Goal: Navigation & Orientation: Find specific page/section

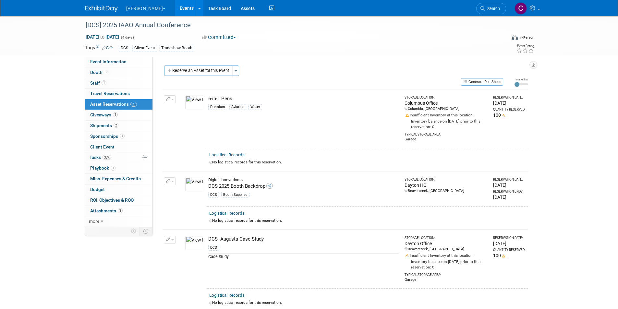
click at [95, 5] on link at bounding box center [105, 5] width 40 height 5
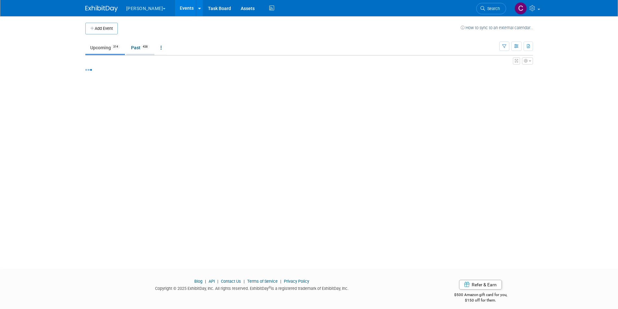
click at [141, 48] on link "Past 438" at bounding box center [140, 47] width 28 height 12
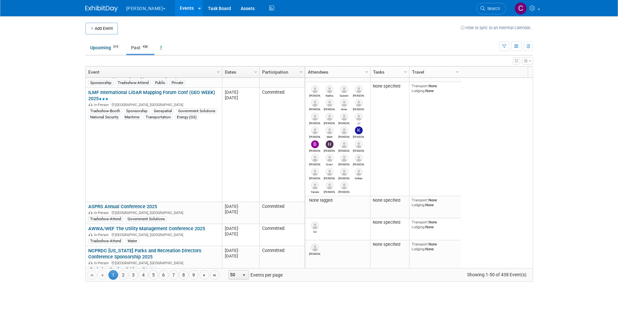
scroll to position [1098, 0]
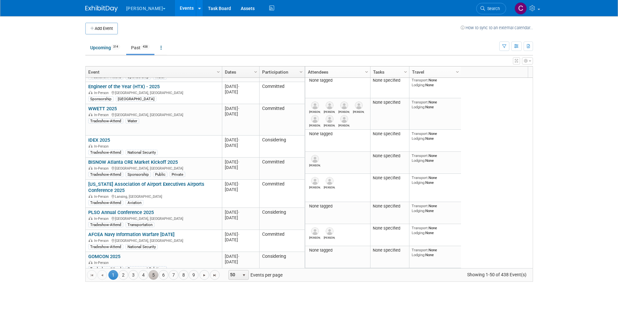
click at [150, 274] on link "5" at bounding box center [153, 275] width 10 height 10
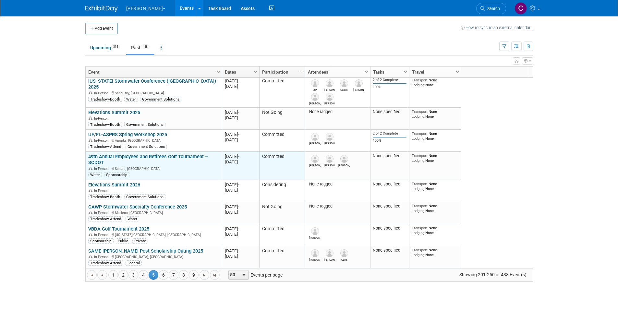
scroll to position [1009, 0]
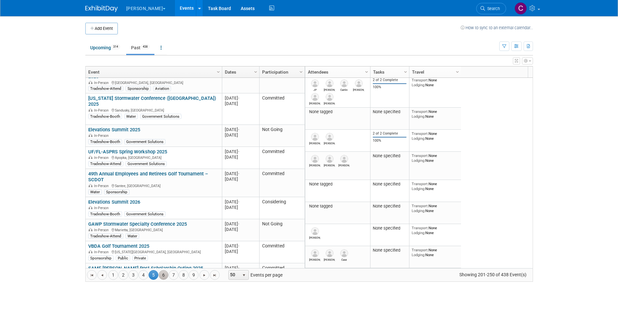
click at [161, 276] on link "6" at bounding box center [164, 275] width 10 height 10
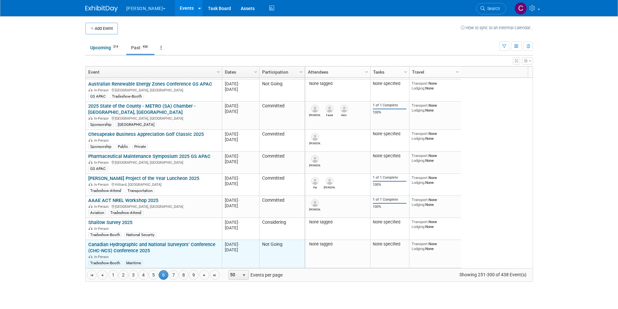
scroll to position [992, 0]
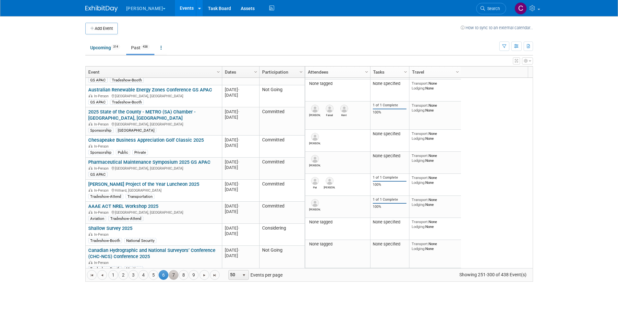
click at [174, 274] on link "7" at bounding box center [174, 275] width 10 height 10
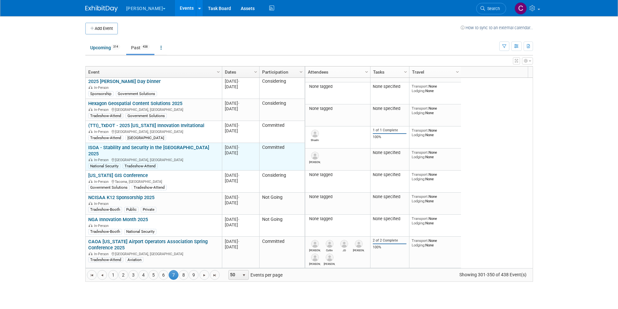
scroll to position [962, 0]
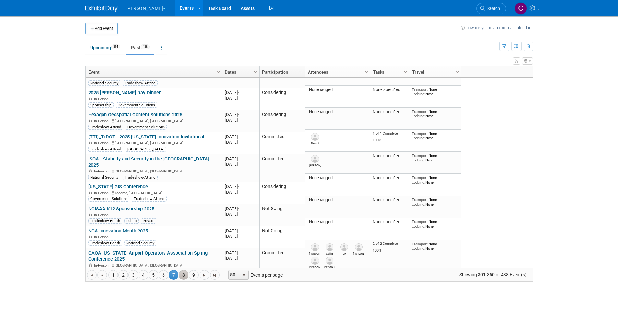
click at [184, 274] on link "8" at bounding box center [184, 275] width 10 height 10
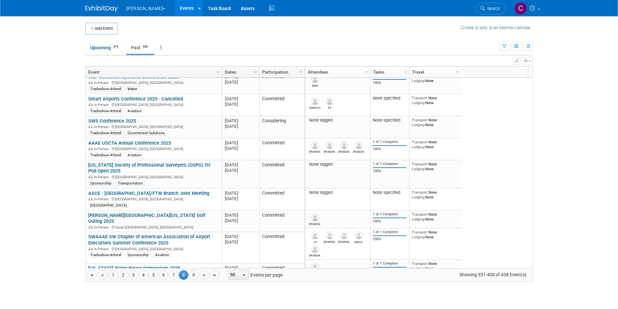
scroll to position [661, 0]
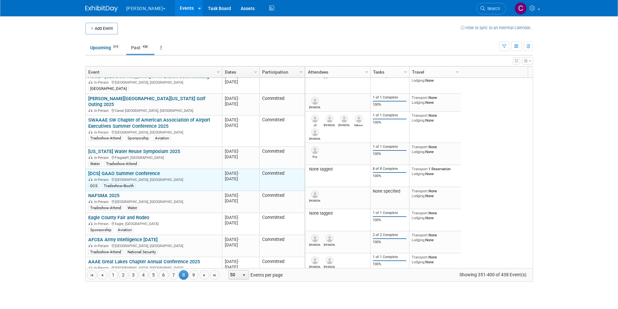
click at [141, 171] on link "[DCS] GAAO Summer Conference" at bounding box center [124, 174] width 72 height 6
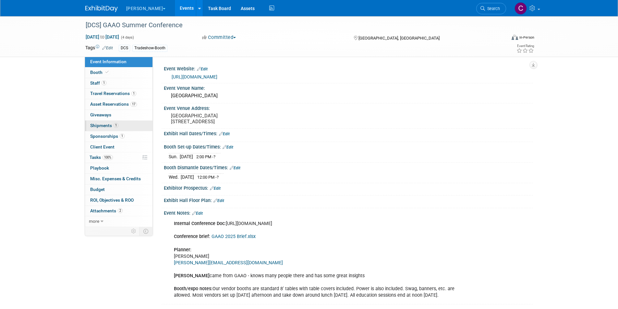
click at [99, 124] on span "Shipments 1" at bounding box center [104, 125] width 28 height 5
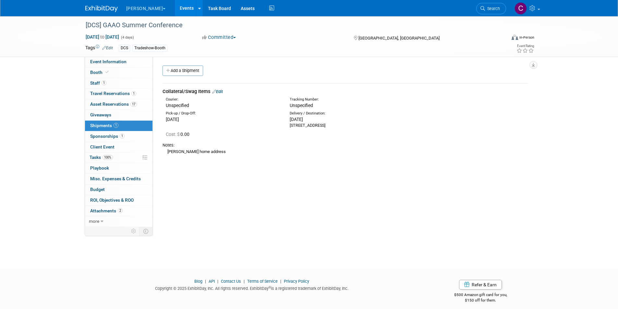
click at [218, 155] on div "Notes: Chris Blessing home address" at bounding box center [344, 148] width 365 height 18
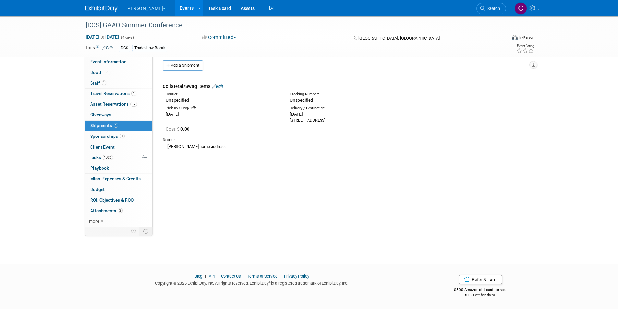
drag, startPoint x: 362, startPoint y: 120, endPoint x: 289, endPoint y: 120, distance: 72.9
click at [289, 120] on div "1502 Arlington Dr NW Dalton, GA 30720" at bounding box center [346, 120] width 114 height 6
copy div "1502 Arlington Dr NW Dalton, GA 30720"
